Goal: Check status: Check status

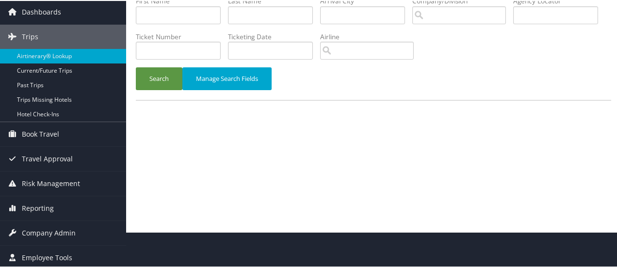
scroll to position [36, 0]
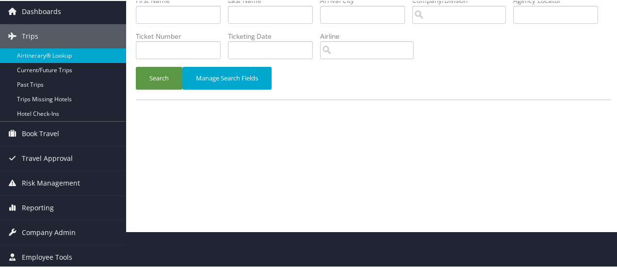
drag, startPoint x: 616, startPoint y: 120, endPoint x: 620, endPoint y: 76, distance: 43.9
click at [616, 76] on html "Menu Dashboards ► AirPortal 360™ (Manager) AirPortal 360™ (Agent) My Travel Das…" at bounding box center [310, 97] width 621 height 267
click at [46, 54] on link "Airtinerary® Lookup" at bounding box center [63, 55] width 126 height 15
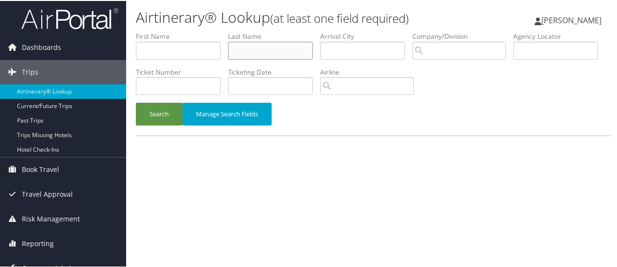
click at [243, 50] on input "text" at bounding box center [270, 50] width 85 height 18
type input "lombarte meseguer"
